Goal: Information Seeking & Learning: Compare options

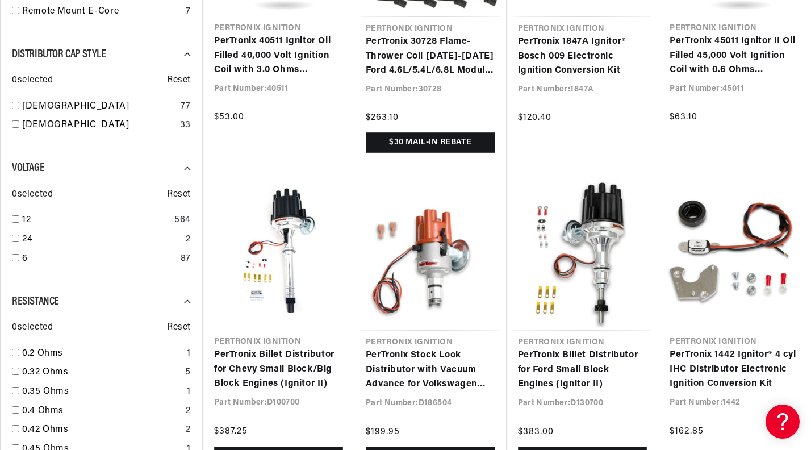
scroll to position [1256, 0]
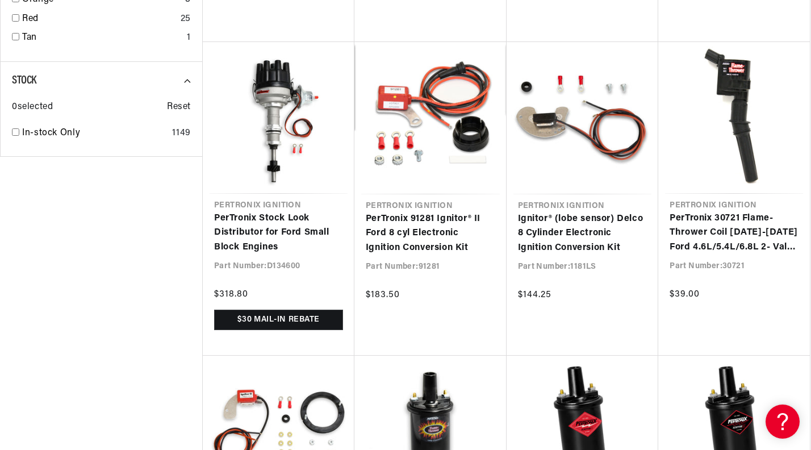
scroll to position [2274, 0]
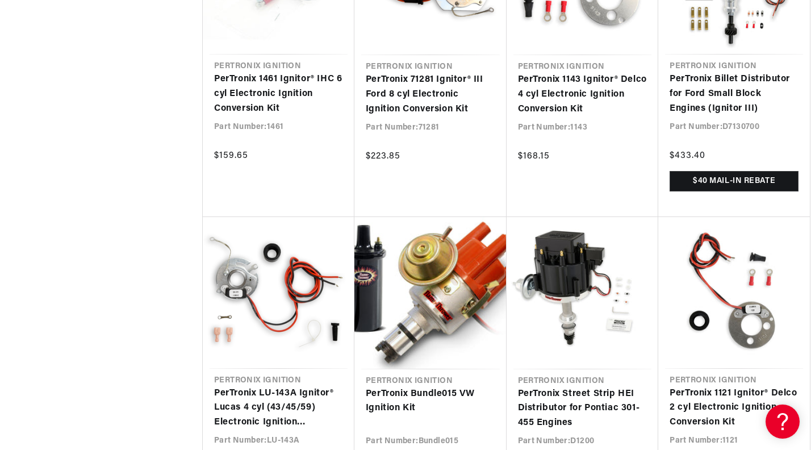
scroll to position [4308, 0]
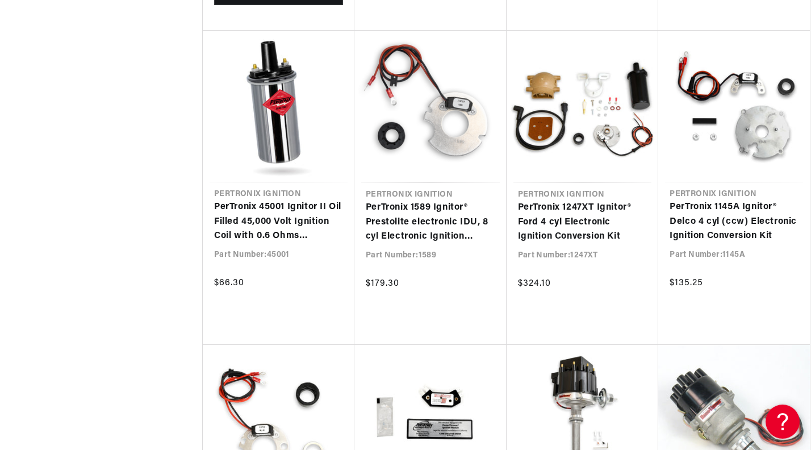
scroll to position [5146, 0]
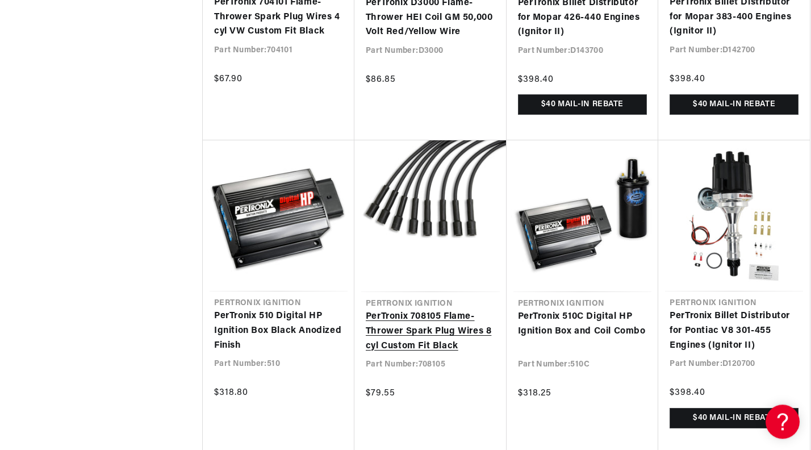
scroll to position [6931, 0]
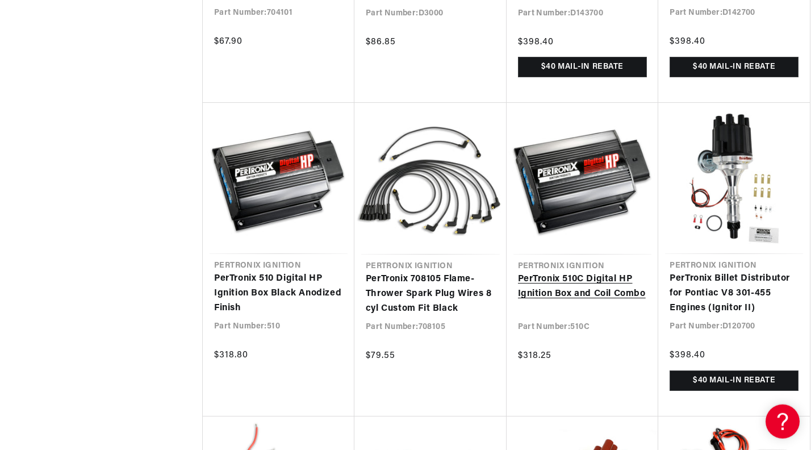
click at [549, 277] on link "PerTronix 510C Digital HP Ignition Box and Coil Combo" at bounding box center [582, 286] width 129 height 29
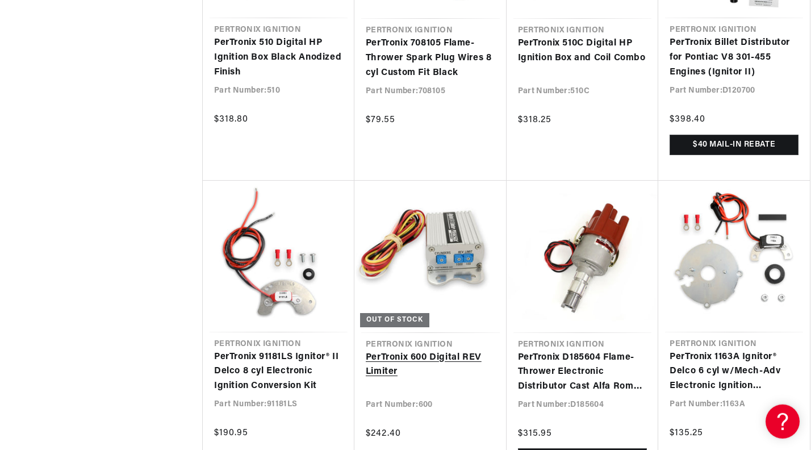
scroll to position [7170, 0]
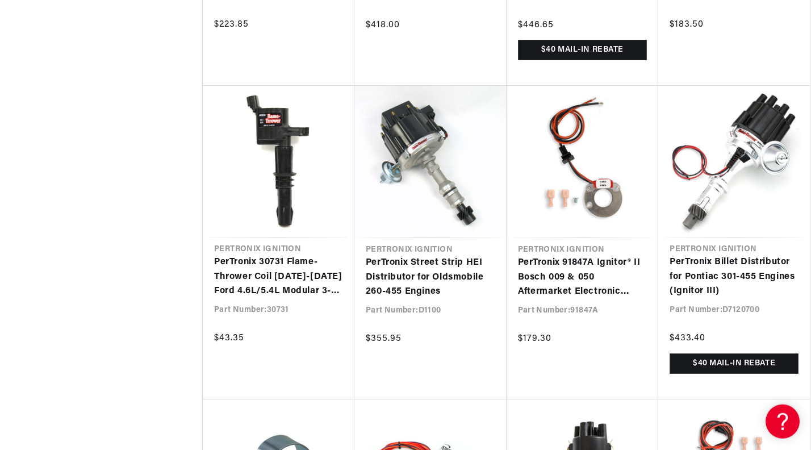
scroll to position [8187, 0]
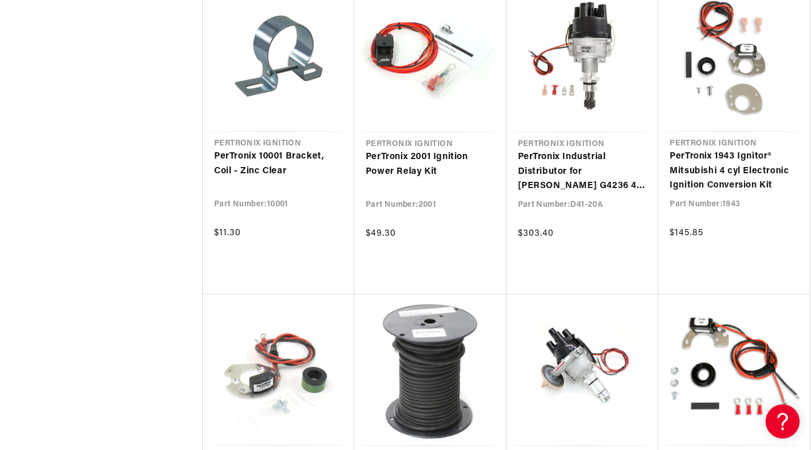
scroll to position [8546, 0]
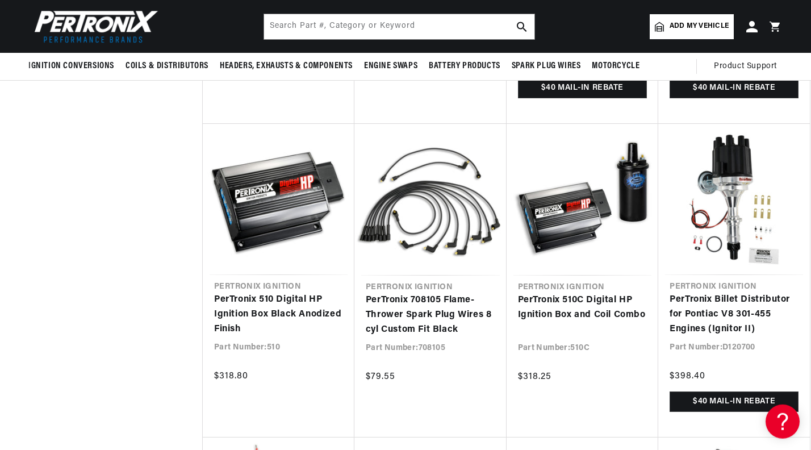
scroll to position [6765, 0]
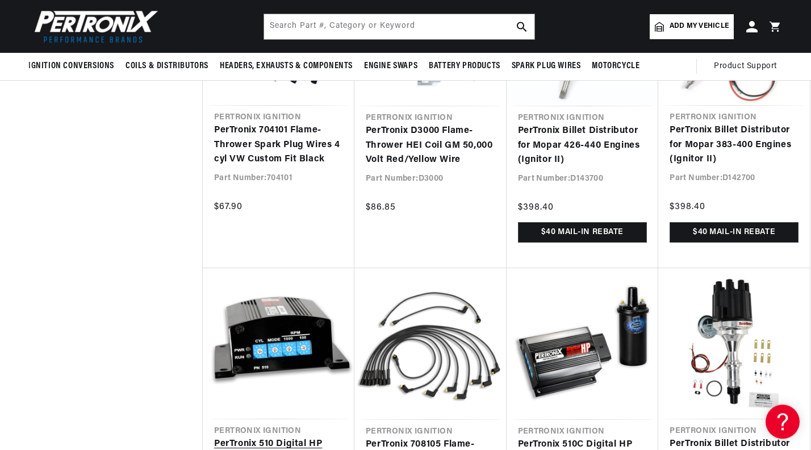
click at [271, 437] on link "PerTronix 510 Digital HP Ignition Box Black Anodized Finish" at bounding box center [278, 459] width 129 height 44
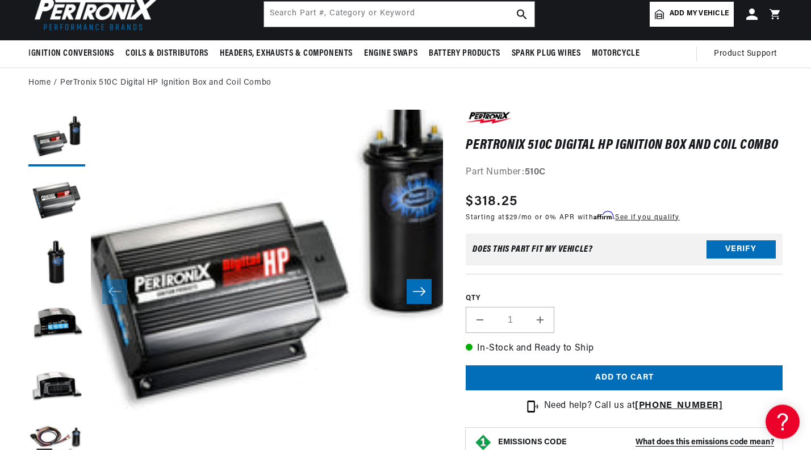
scroll to position [179, 0]
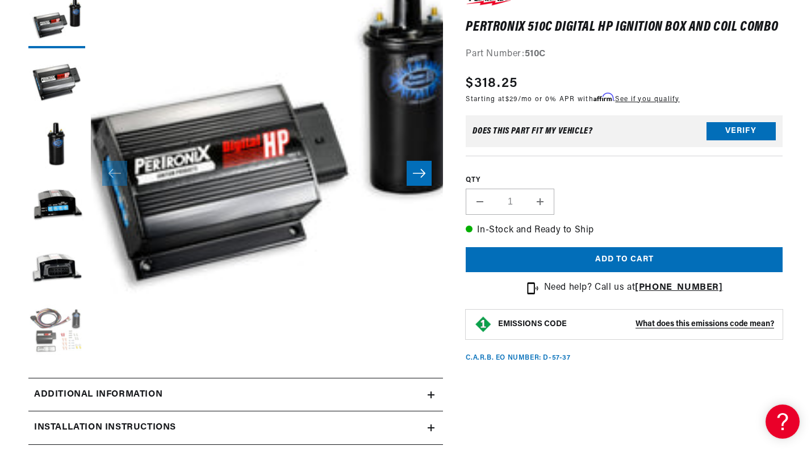
click at [65, 316] on button "Load image 6 in gallery view" at bounding box center [56, 332] width 57 height 57
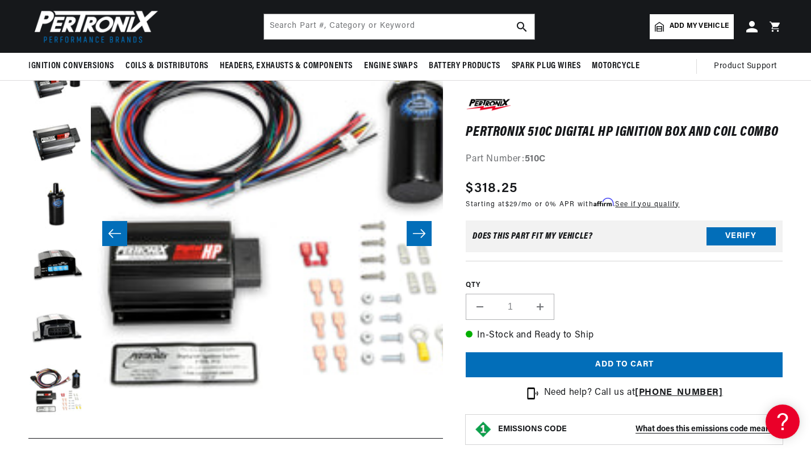
scroll to position [0, 708]
click at [420, 233] on icon "Slide right" at bounding box center [419, 233] width 14 height 11
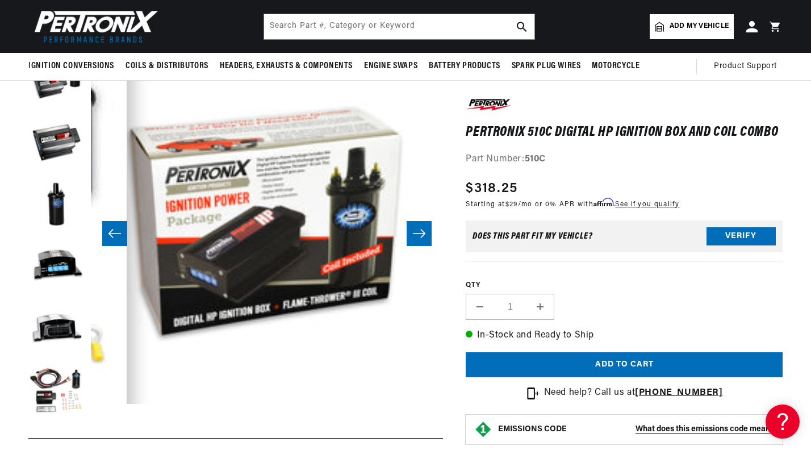
scroll to position [0, 2113]
click at [419, 233] on icon "Slide right" at bounding box center [419, 233] width 14 height 11
click at [416, 228] on icon "Slide right" at bounding box center [419, 233] width 14 height 11
click at [126, 225] on button "Slide left" at bounding box center [114, 233] width 25 height 25
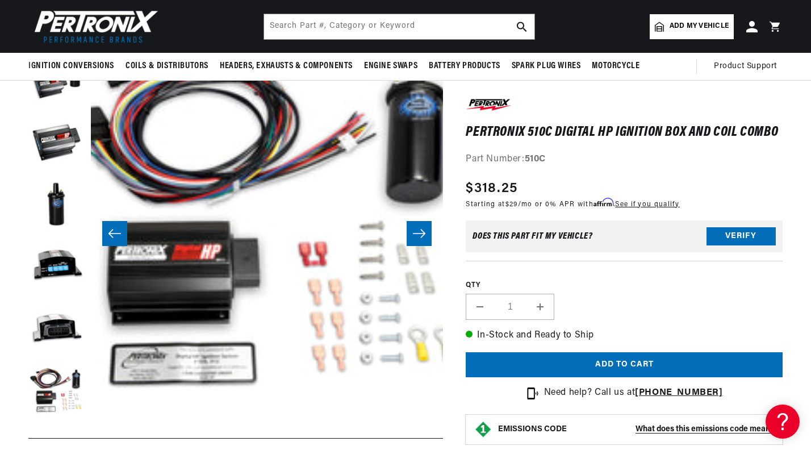
scroll to position [0, 1761]
click at [126, 225] on button "Slide left" at bounding box center [114, 233] width 25 height 25
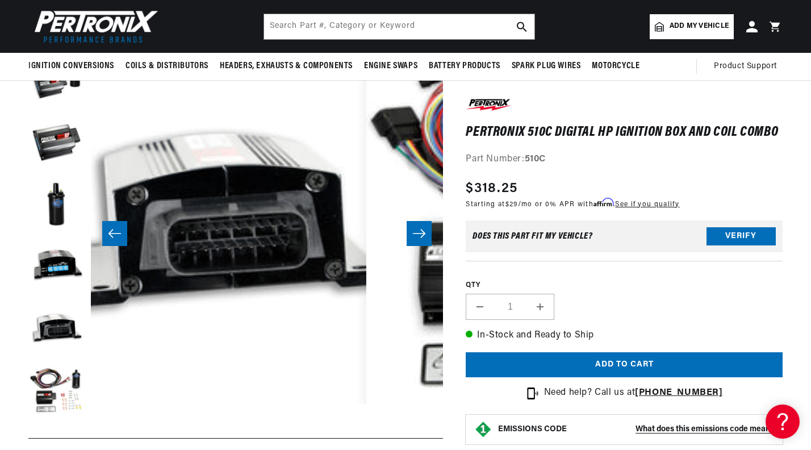
scroll to position [0, 0]
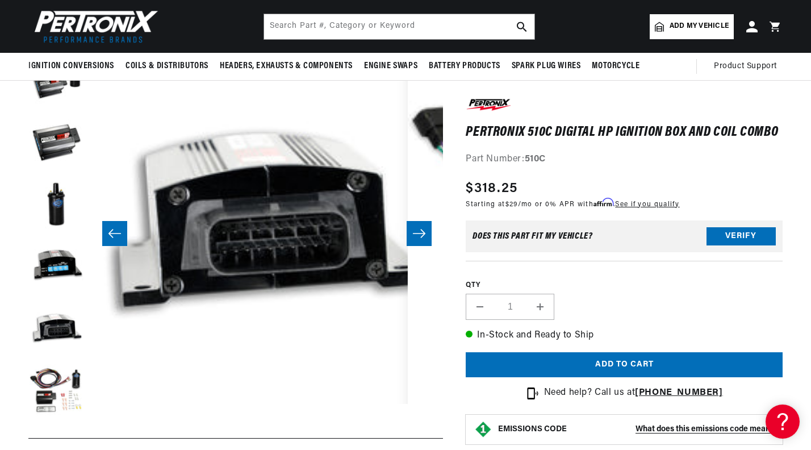
click at [126, 225] on button "Slide left" at bounding box center [114, 233] width 25 height 25
